Goal: Find contact information: Obtain details needed to contact an individual or organization

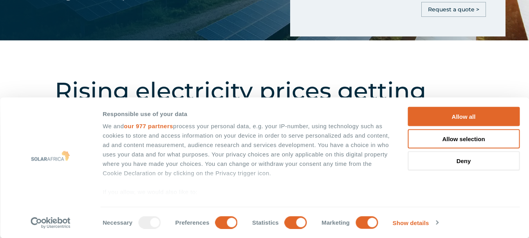
scroll to position [235, 0]
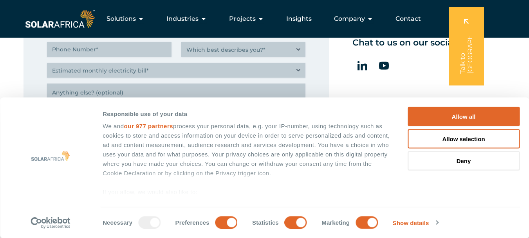
scroll to position [352, 0]
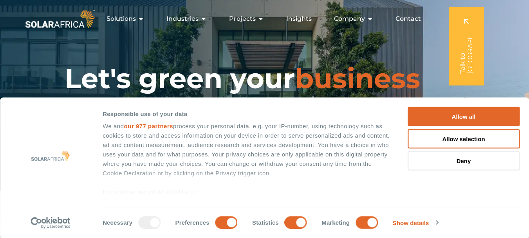
click at [403, 20] on span "Contact" at bounding box center [407, 18] width 25 height 9
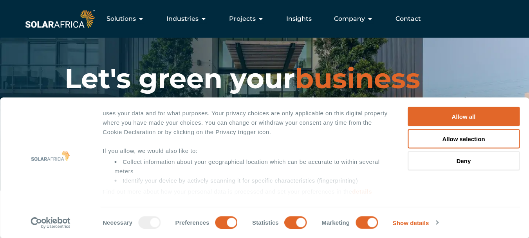
scroll to position [98, 0]
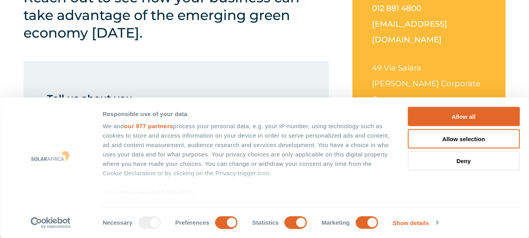
scroll to position [235, 0]
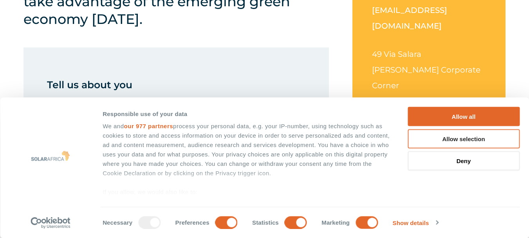
click at [470, 140] on button "Allow selection" at bounding box center [463, 138] width 112 height 19
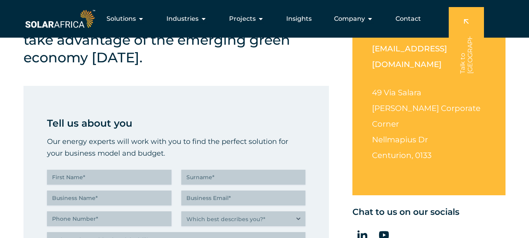
scroll to position [196, 0]
